Goal: Task Accomplishment & Management: Complete application form

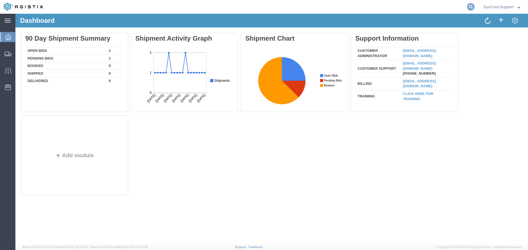
click at [470, 7] on icon at bounding box center [471, 7] width 8 height 8
click at [369, 7] on input "search" at bounding box center [383, 6] width 167 height 13
paste input "56468276"
type input "56468276"
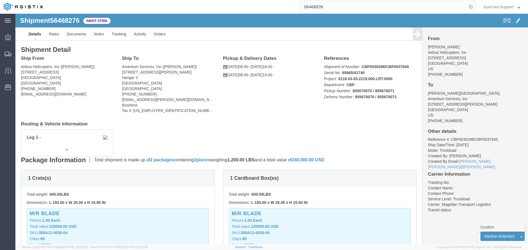
click link "Confirm"
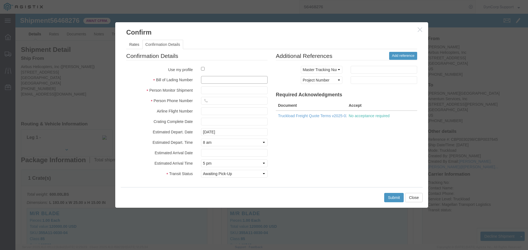
click input "text"
paste input "56468276"
type input "56468276"
click input "text"
type input "[PERSON_NAME]"
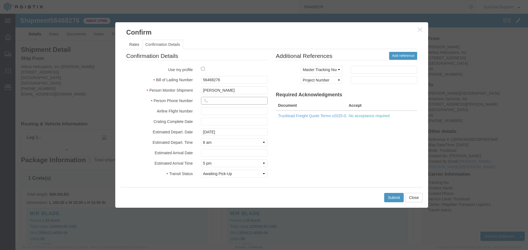
click input "text"
type input "9045864384"
click button "Submit"
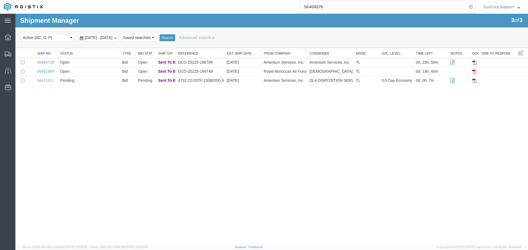
click at [155, 126] on div "Shipment Manager 3 of 3 Search Select status Active (AC, O, P) All Approved Awa…" at bounding box center [271, 129] width 512 height 231
click at [157, 37] on select "Saved searches" at bounding box center [138, 38] width 35 height 8
click at [299, 167] on div "Shipment Manager 3 of 3 Search Select status Active (AC, O, P) All Approved Awa…" at bounding box center [271, 129] width 512 height 231
click at [7, 35] on icon at bounding box center [8, 37] width 6 height 6
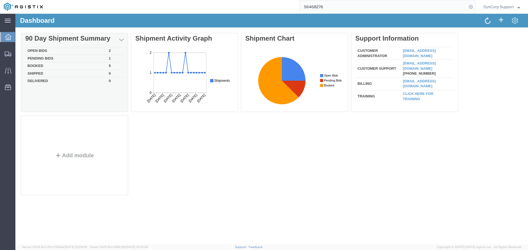
click at [41, 59] on td "Pending Bids" at bounding box center [65, 59] width 81 height 8
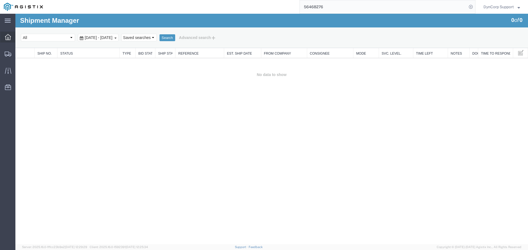
click at [8, 35] on icon at bounding box center [8, 37] width 6 height 6
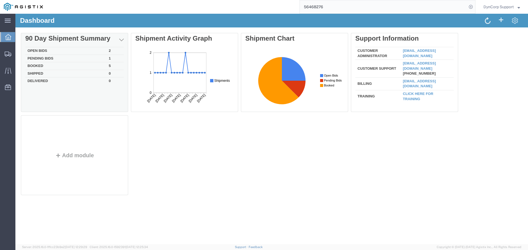
click at [36, 65] on td "Booked" at bounding box center [65, 66] width 81 height 8
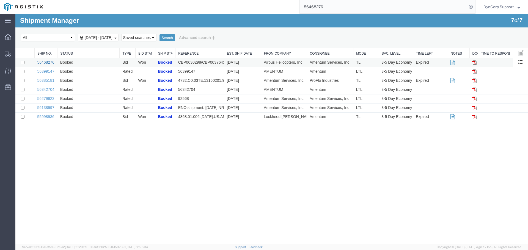
click at [45, 62] on link "56468276" at bounding box center [45, 62] width 17 height 4
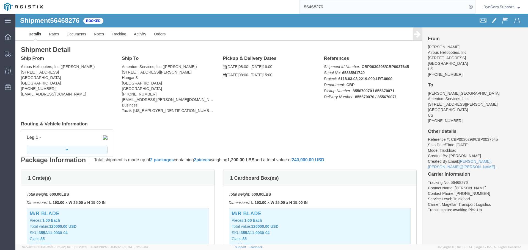
click button "button"
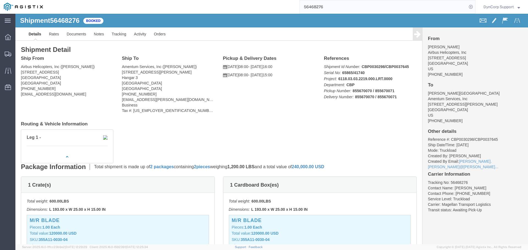
click button "button"
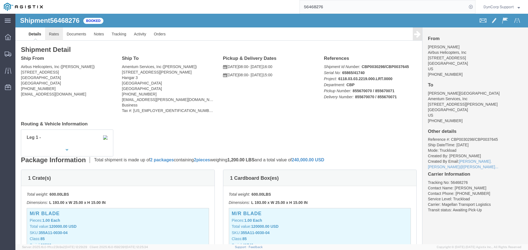
click link "Rates"
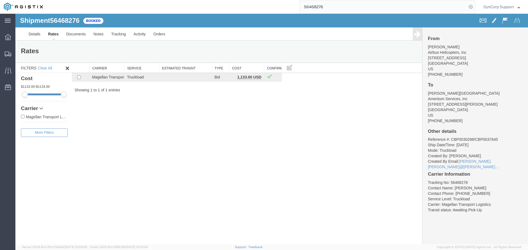
click at [221, 145] on div "Shipment 56468276 1 of 1 Booked Details Rates Documents Notes Tracking Activity…" at bounding box center [271, 129] width 512 height 231
click at [242, 78] on b "1,133.00 USD" at bounding box center [249, 77] width 24 height 4
click at [271, 129] on div "Shipment 56468276 1 of 1 Booked Details Rates Documents Notes Tracking Activity…" at bounding box center [271, 129] width 512 height 231
click at [290, 134] on div "Shipment 56468276 1 of 1 Booked Details Rates Documents Notes Tracking Activity…" at bounding box center [271, 129] width 512 height 231
click at [189, 152] on div "Shipment 56468276 1 of 1 Booked Details Rates Documents Notes Tracking Activity…" at bounding box center [271, 129] width 512 height 231
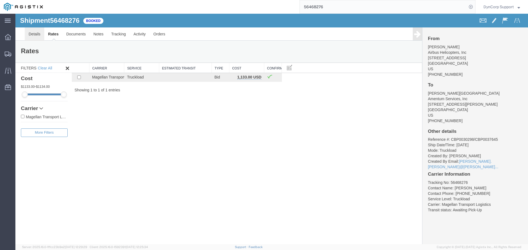
click at [34, 35] on link "Details" at bounding box center [35, 33] width 20 height 13
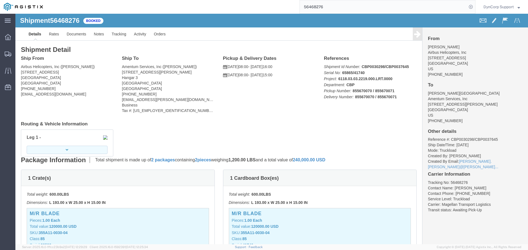
click button "button"
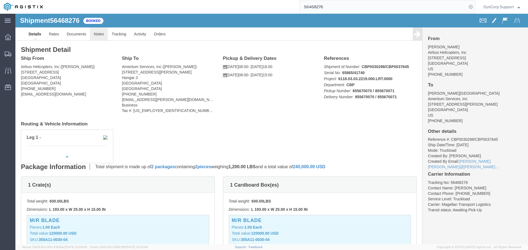
click link "Notes"
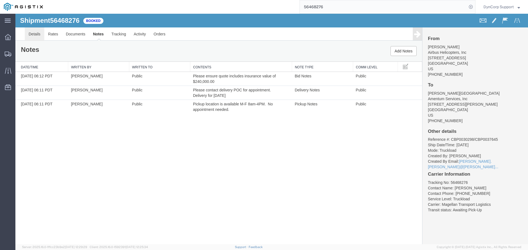
click at [33, 32] on link "Details" at bounding box center [35, 33] width 20 height 13
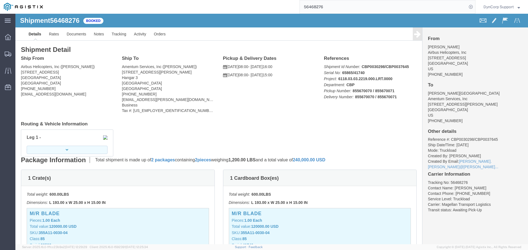
click button "button"
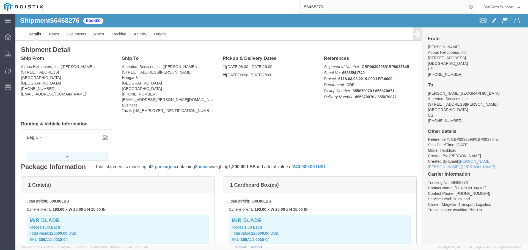
click button "button"
